Goal: Task Accomplishment & Management: Complete application form

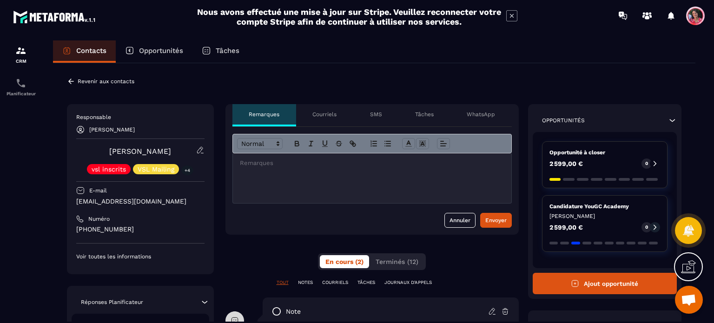
click at [91, 82] on p "Revenir aux contacts" at bounding box center [106, 81] width 57 height 7
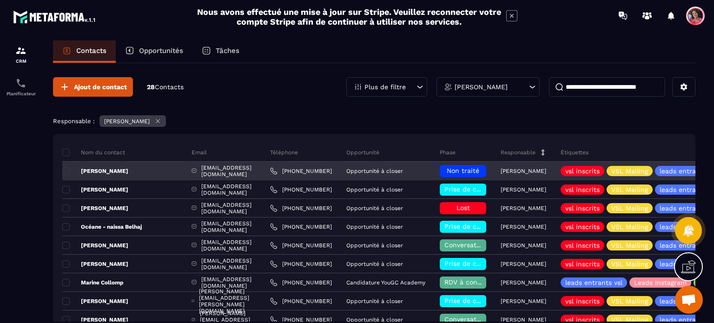
click at [479, 168] on span "Non traité" at bounding box center [463, 170] width 33 height 7
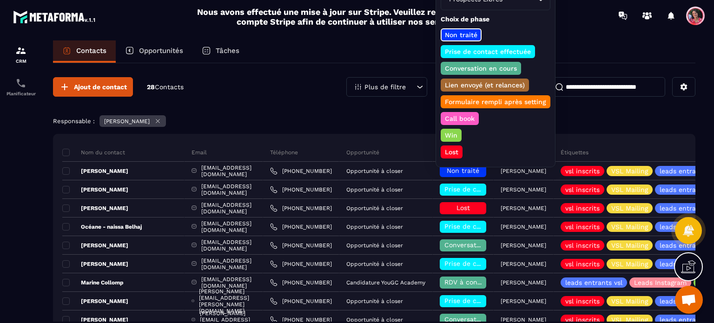
click at [484, 68] on p "Conversation en cours" at bounding box center [480, 68] width 75 height 9
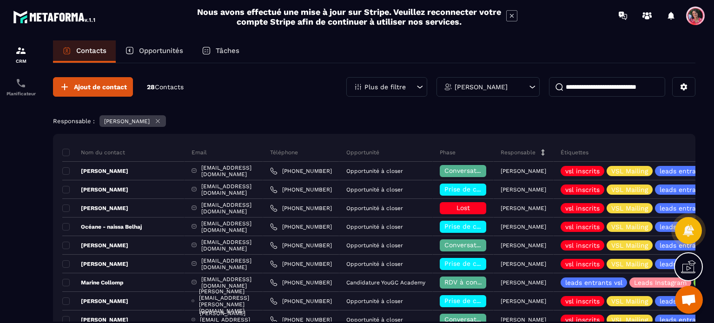
click at [152, 47] on p "Opportunités" at bounding box center [161, 50] width 44 height 8
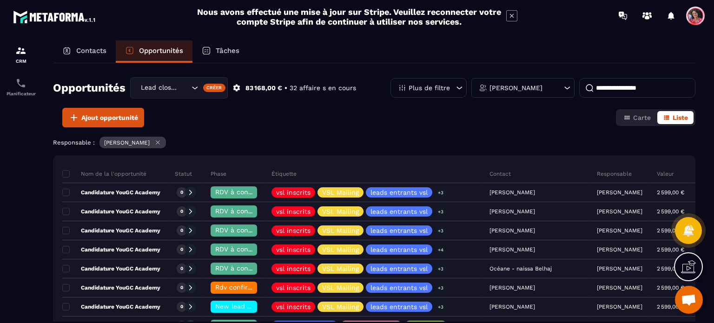
click at [83, 51] on p "Contacts" at bounding box center [91, 50] width 30 height 8
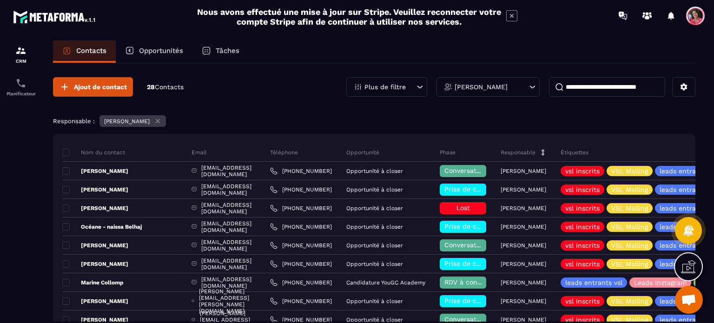
click at [589, 86] on input at bounding box center [607, 87] width 116 height 20
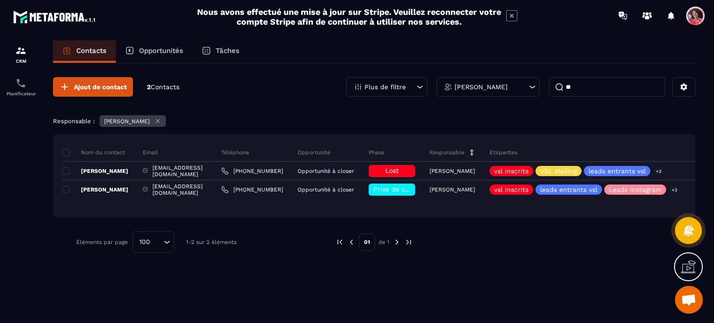
type input "*"
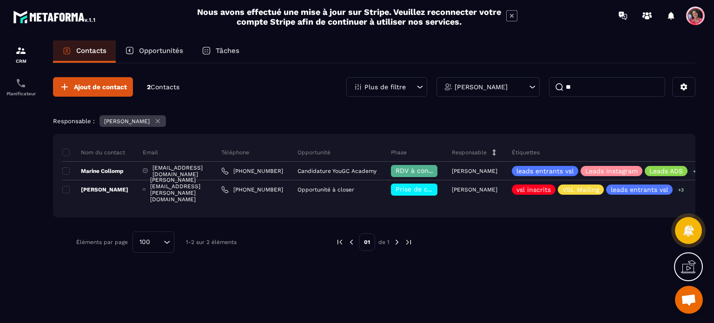
type input "*"
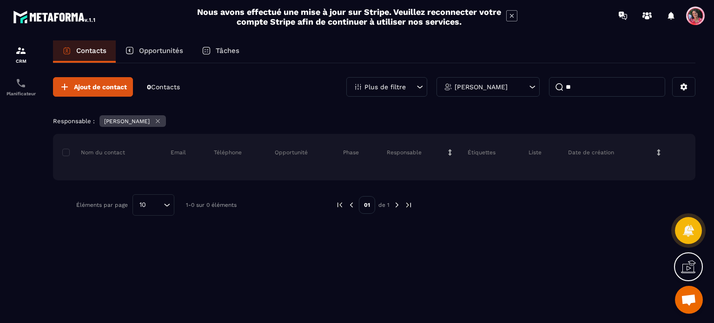
type input "*"
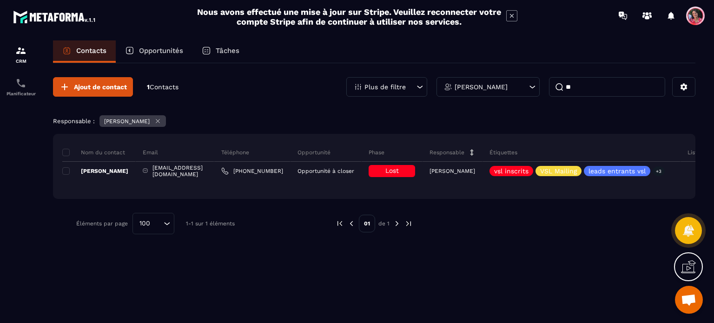
type input "*"
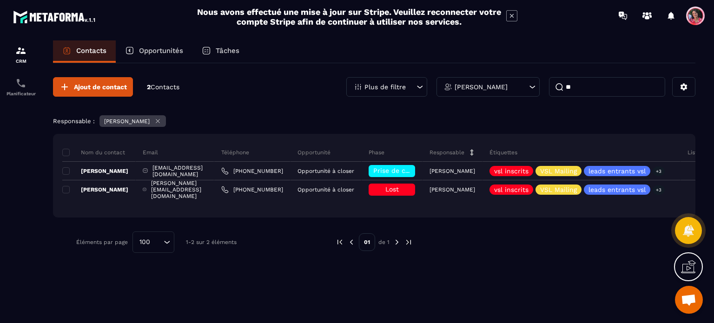
type input "*"
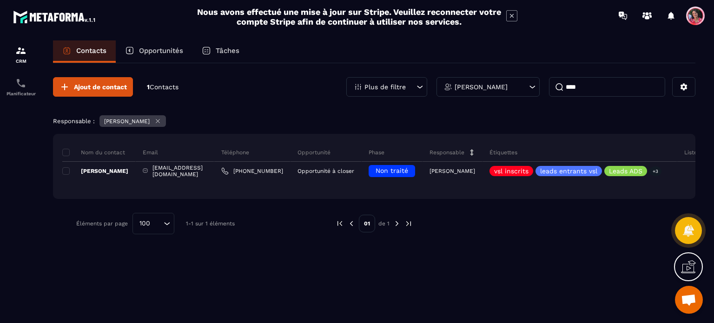
click at [474, 87] on p "[PERSON_NAME]" at bounding box center [480, 87] width 53 height 7
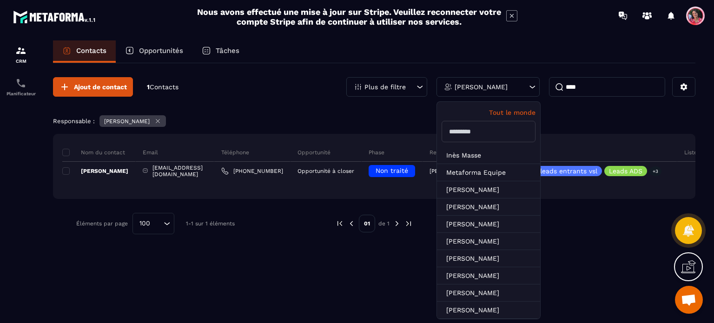
click at [520, 109] on p "Tout le monde" at bounding box center [488, 112] width 94 height 7
click at [510, 114] on p "Tout le monde" at bounding box center [488, 112] width 94 height 7
click at [156, 120] on icon at bounding box center [157, 121] width 7 height 7
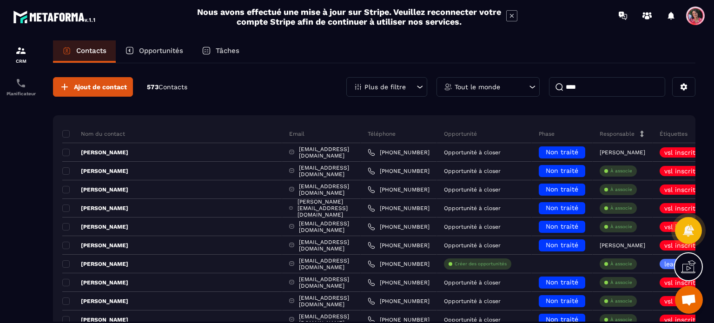
click at [614, 94] on input "****" at bounding box center [607, 87] width 116 height 20
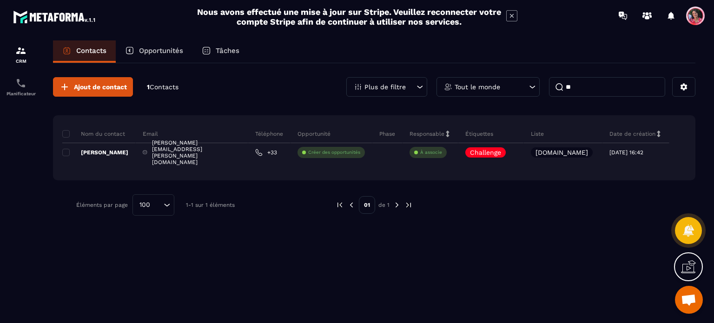
type input "*"
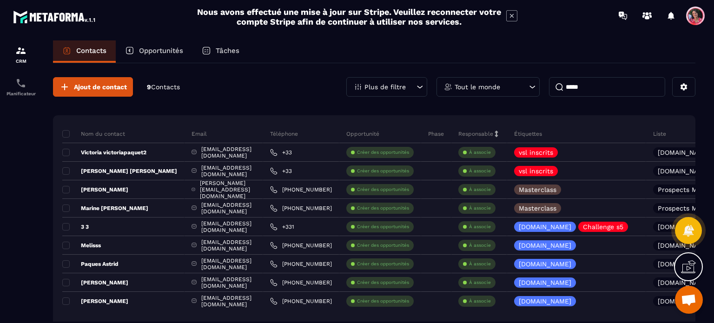
click at [512, 86] on div "Tout le monde" at bounding box center [487, 87] width 103 height 20
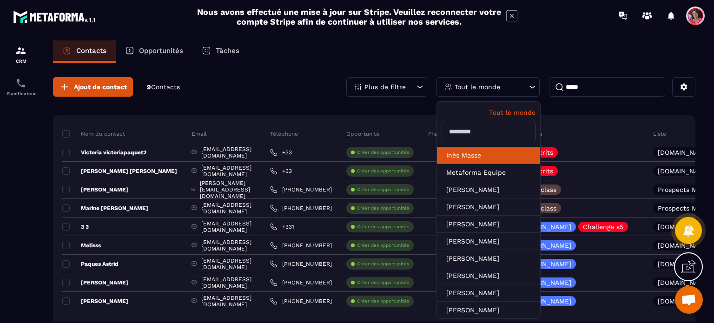
click at [477, 151] on li "Inès Masse" at bounding box center [488, 155] width 103 height 17
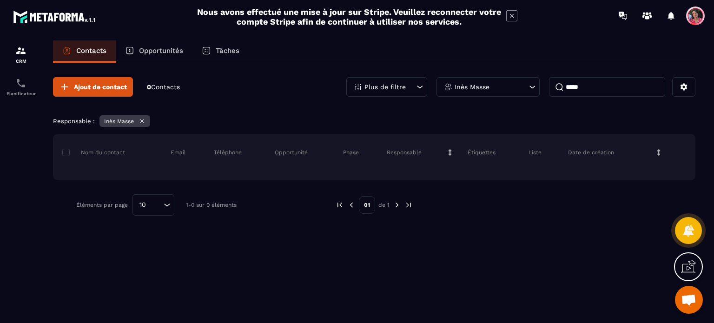
click at [612, 88] on input "*****" at bounding box center [607, 87] width 116 height 20
type input "*"
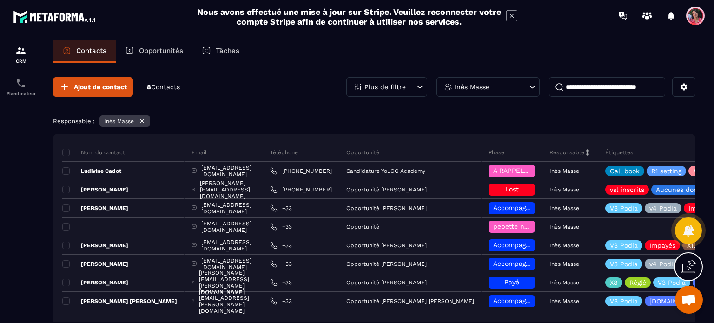
click at [513, 89] on div "Inès Masse" at bounding box center [487, 87] width 103 height 20
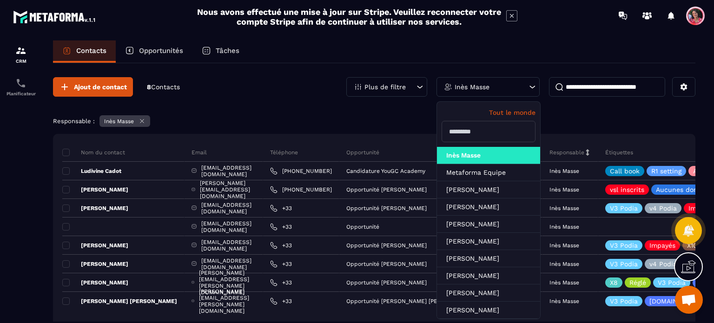
click at [499, 128] on input "text" at bounding box center [488, 131] width 94 height 21
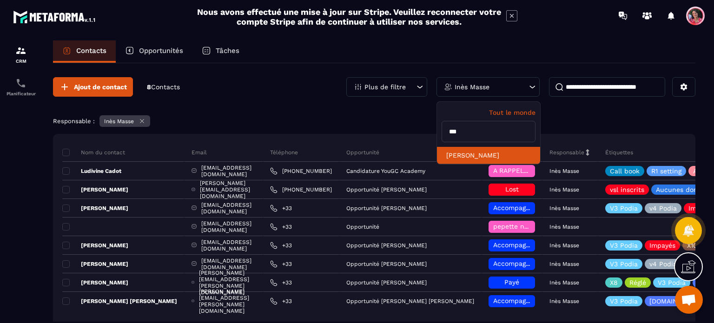
type input "***"
click at [474, 150] on li "[PERSON_NAME]" at bounding box center [488, 155] width 103 height 17
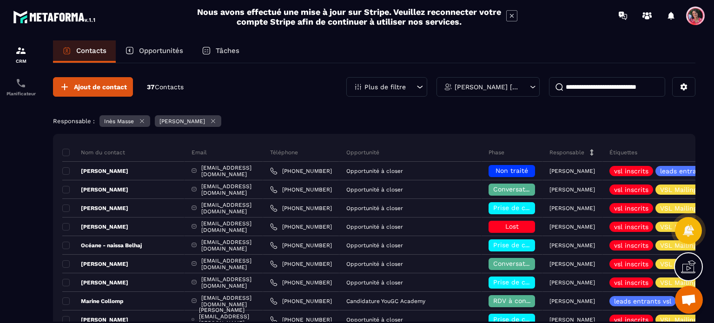
click at [143, 120] on icon at bounding box center [141, 121] width 7 height 7
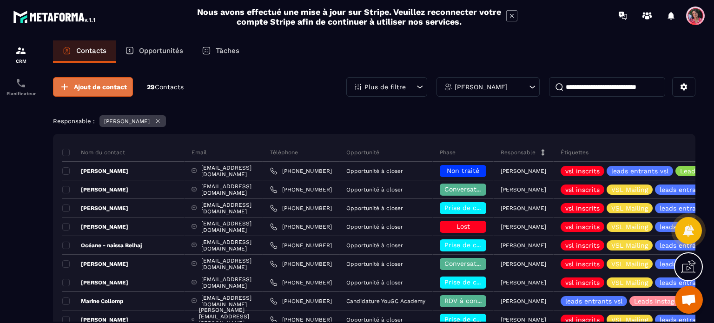
click at [104, 85] on span "Ajout de contact" at bounding box center [100, 86] width 53 height 9
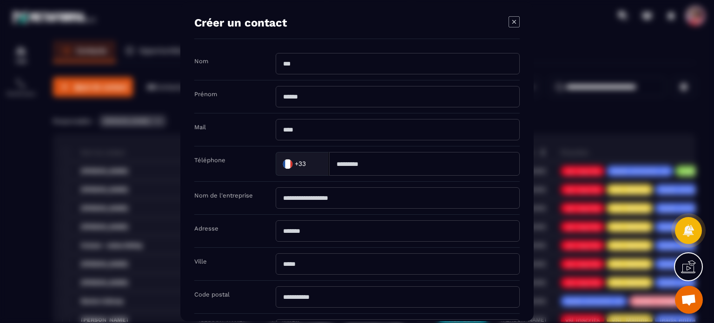
click at [321, 64] on input "Modal window" at bounding box center [398, 63] width 244 height 21
click at [515, 20] on icon "Modal window" at bounding box center [514, 22] width 4 height 4
